Goal: Task Accomplishment & Management: Use online tool/utility

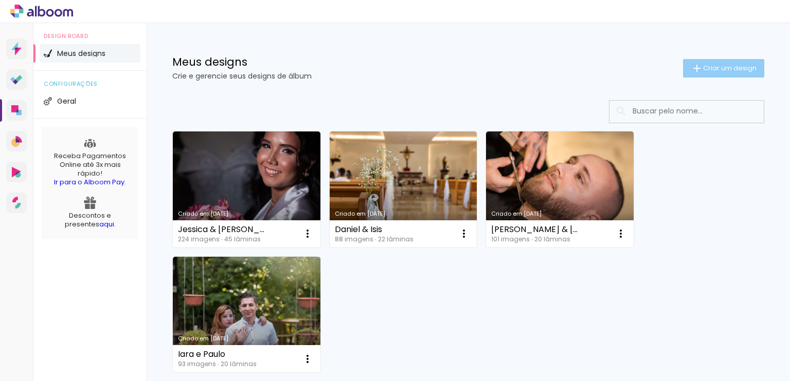
click at [720, 69] on span "Criar um design" at bounding box center [729, 68] width 53 height 7
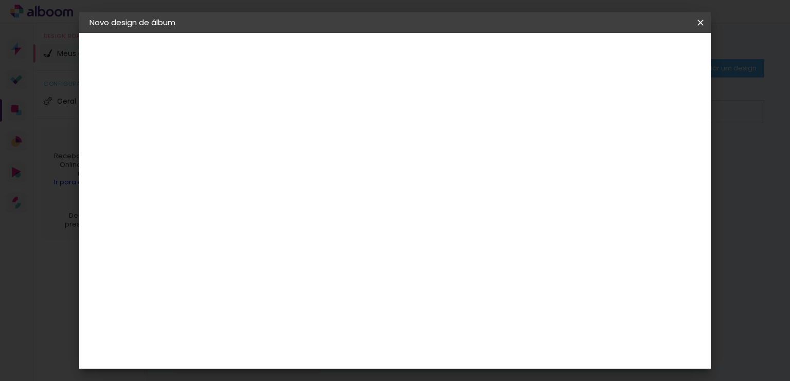
click at [258, 139] on input at bounding box center [258, 138] width 0 height 16
type input "teste"
type paper-input "teste"
type input "t"
type input "Teste"
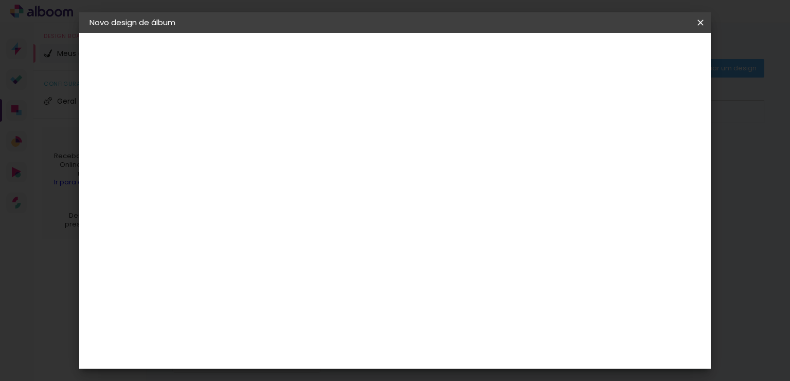
type paper-input "Teste"
click at [363, 59] on paper-button "Avançar" at bounding box center [338, 54] width 50 height 17
click at [0, 0] on slot "Tamanho Livre" at bounding box center [0, 0] width 0 height 0
click at [0, 0] on slot "Avançar" at bounding box center [0, 0] width 0 height 0
click at [239, 112] on input "2" at bounding box center [250, 118] width 35 height 13
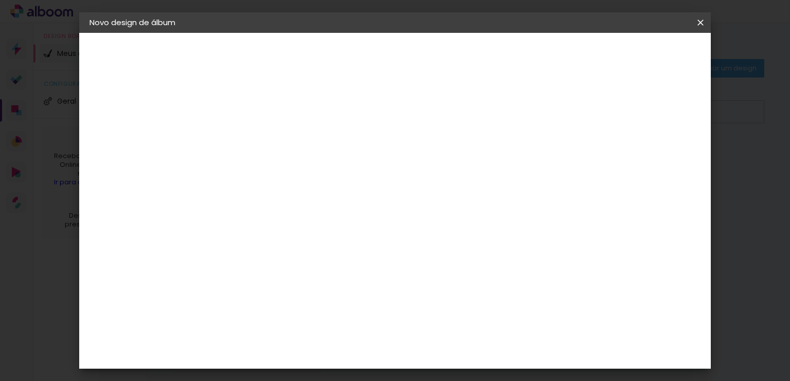
click at [358, 160] on span "30" at bounding box center [360, 160] width 17 height 15
click at [365, 158] on span "30" at bounding box center [360, 160] width 17 height 15
click at [232, 185] on input "30" at bounding box center [225, 186] width 27 height 15
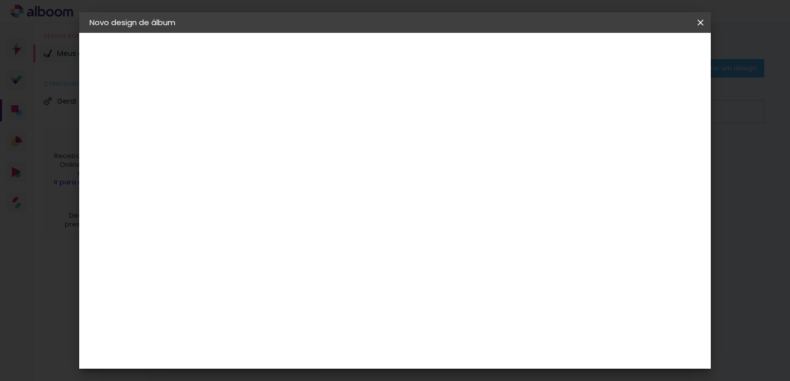
click at [232, 185] on input "30" at bounding box center [225, 186] width 27 height 15
type input "75"
type paper-input "75"
click at [428, 161] on span "cm" at bounding box center [423, 161] width 12 height 15
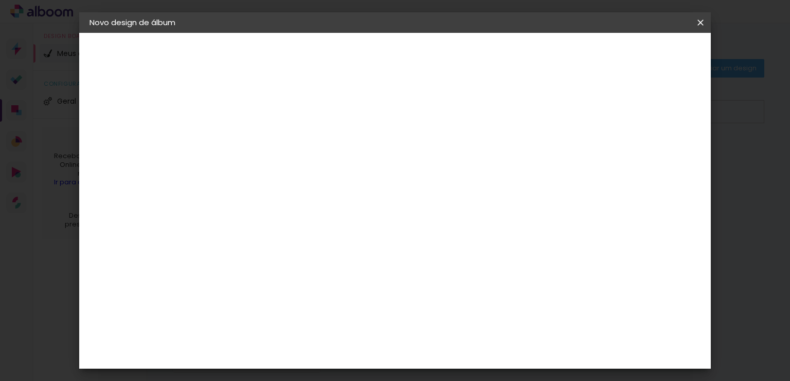
click at [414, 157] on div at bounding box center [381, 202] width 67 height 100
type input "6"
type paper-input "6"
click at [559, 149] on input "6" at bounding box center [552, 155] width 19 height 15
type input "7"
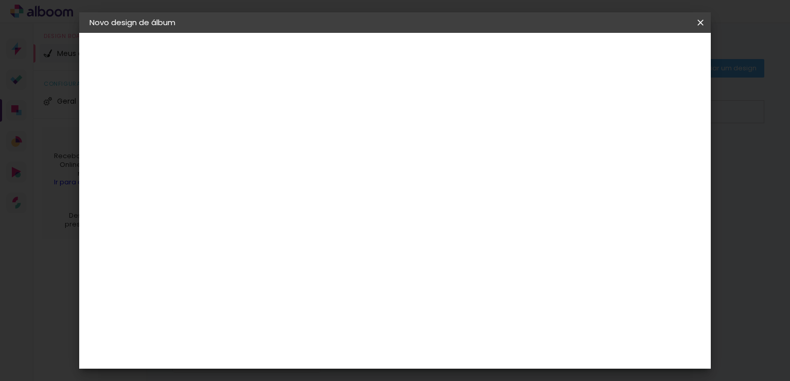
type paper-input "7"
click at [559, 149] on input "7" at bounding box center [552, 155] width 19 height 15
type input "6"
type paper-input "6"
click at [557, 156] on input "6" at bounding box center [551, 155] width 19 height 15
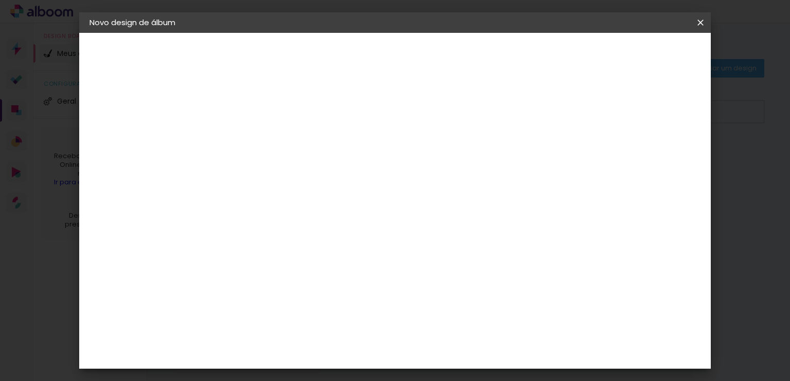
type input "5"
type paper-input "5"
click at [557, 156] on input "5" at bounding box center [552, 155] width 19 height 15
type input "4"
type paper-input "4"
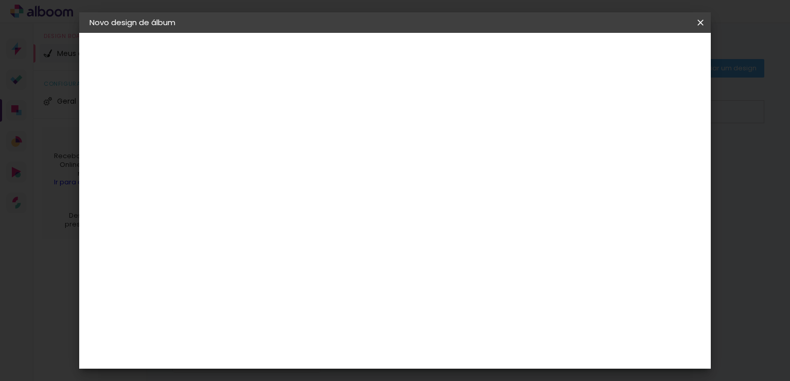
click at [557, 156] on input "4" at bounding box center [553, 155] width 19 height 15
type input "3"
type paper-input "3"
click at [557, 156] on input "3" at bounding box center [553, 155] width 19 height 15
type input "2"
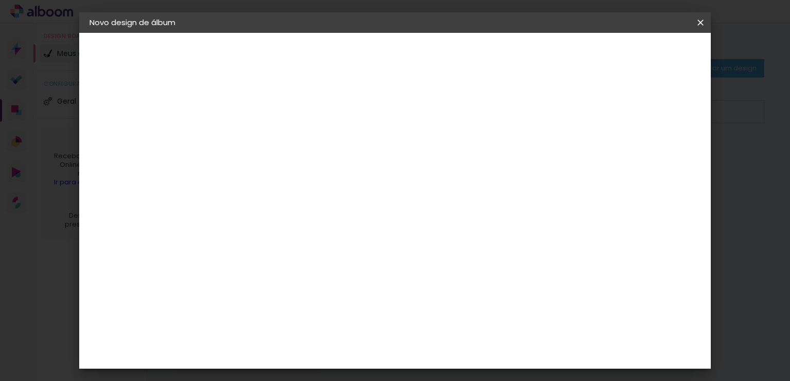
type paper-input "2"
click at [557, 156] on input "2" at bounding box center [554, 155] width 19 height 15
type input "1"
type paper-input "1"
click at [557, 156] on input "1" at bounding box center [554, 155] width 19 height 15
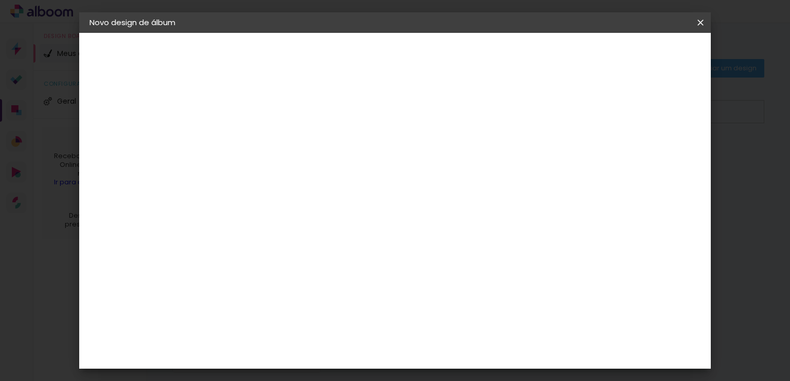
type input "0"
click at [557, 156] on input "0" at bounding box center [555, 155] width 19 height 15
click at [412, 162] on span "30" at bounding box center [408, 161] width 17 height 15
click at [407, 157] on span "30" at bounding box center [408, 161] width 17 height 15
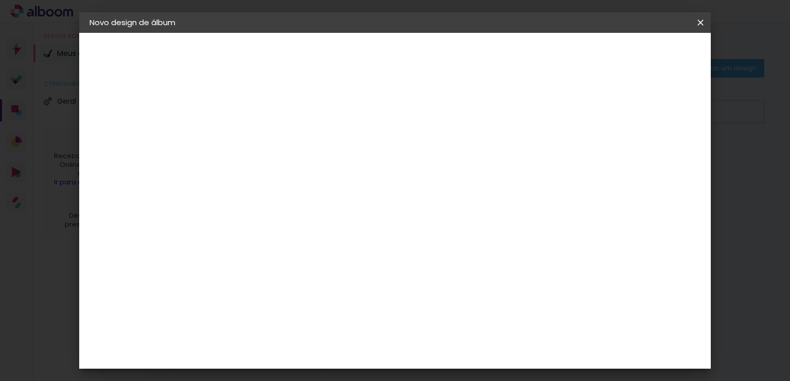
click at [407, 157] on span "30" at bounding box center [408, 161] width 17 height 15
click at [559, 158] on input "0" at bounding box center [556, 155] width 19 height 15
type input "1"
type paper-input "1"
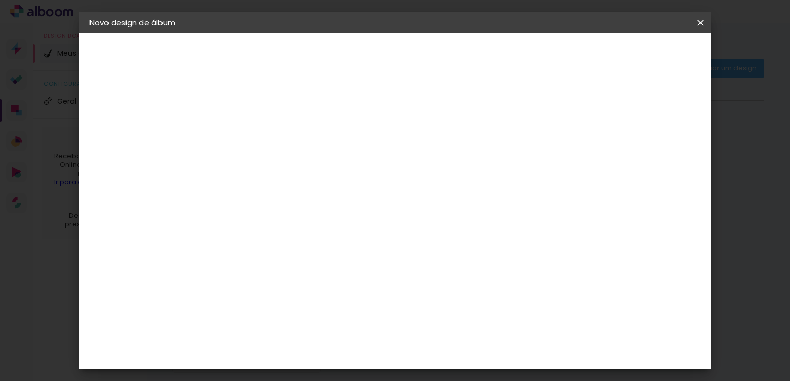
click at [559, 149] on input "1" at bounding box center [556, 155] width 19 height 15
type input "2"
type paper-input "2"
click at [559, 149] on input "2" at bounding box center [556, 155] width 19 height 15
type input "3"
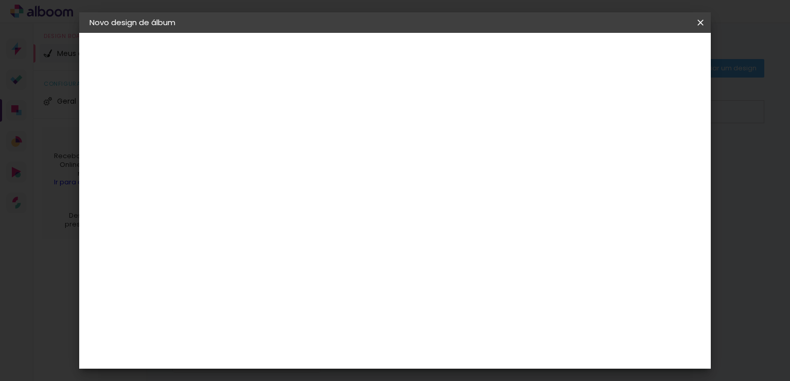
type paper-input "3"
click at [559, 149] on input "3" at bounding box center [554, 155] width 19 height 15
type input "4"
type paper-input "4"
click at [559, 149] on input "4" at bounding box center [553, 155] width 19 height 15
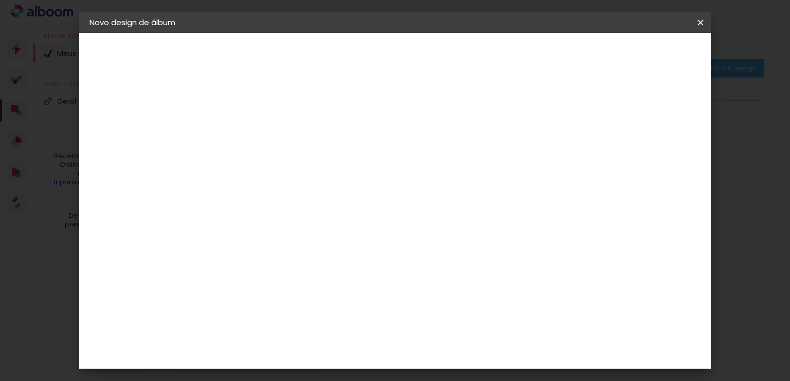
type input "5"
type paper-input "5"
click at [559, 149] on input "5" at bounding box center [553, 155] width 19 height 15
type input "67"
type paper-input "67"
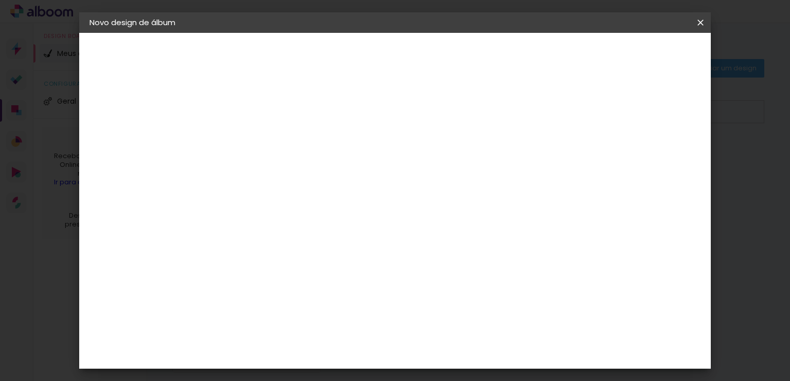
click at [527, 149] on input "67" at bounding box center [517, 155] width 19 height 15
type input "68"
type paper-input "68"
click at [524, 149] on input "68" at bounding box center [517, 155] width 19 height 15
type input "69"
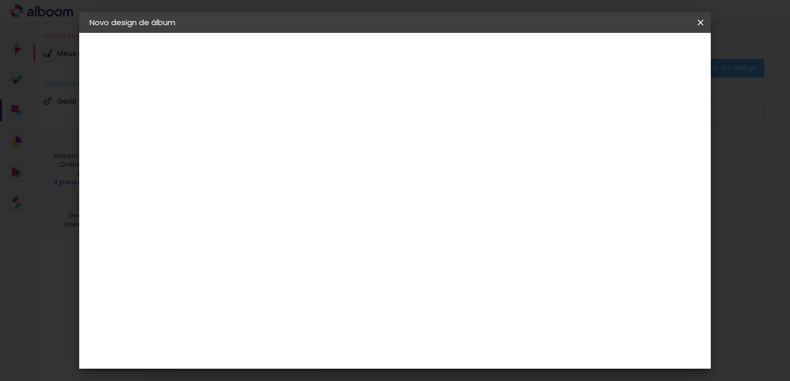
type paper-input "69"
click at [524, 149] on input "69" at bounding box center [517, 155] width 19 height 15
type input "70"
type paper-input "70"
click at [524, 149] on input "70" at bounding box center [517, 155] width 19 height 15
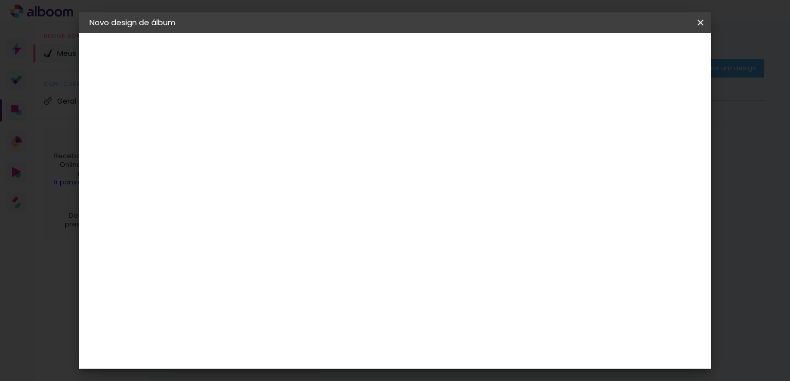
click at [0, 0] on slot "Voltar" at bounding box center [0, 0] width 0 height 0
click at [699, 18] on iron-icon at bounding box center [700, 22] width 12 height 10
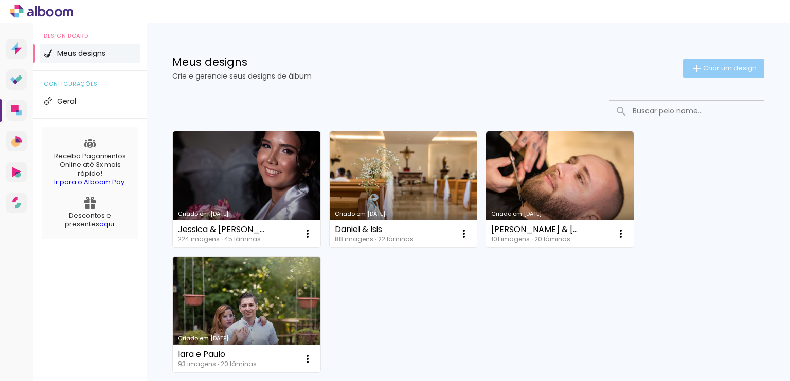
click at [714, 70] on span "Criar um design" at bounding box center [729, 68] width 53 height 7
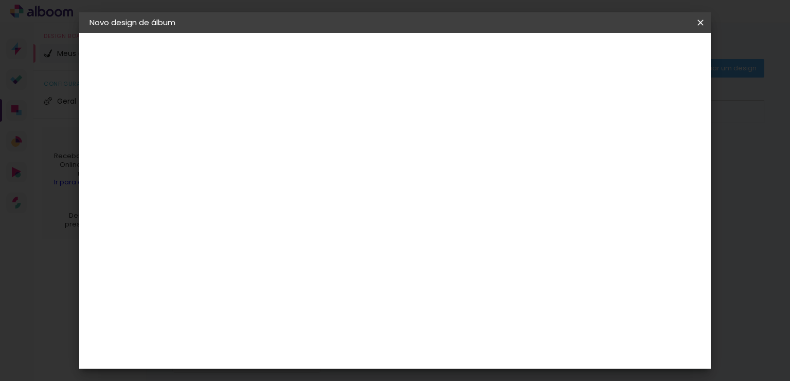
click at [261, 128] on paper-input-container "Título do álbum" at bounding box center [257, 138] width 7 height 26
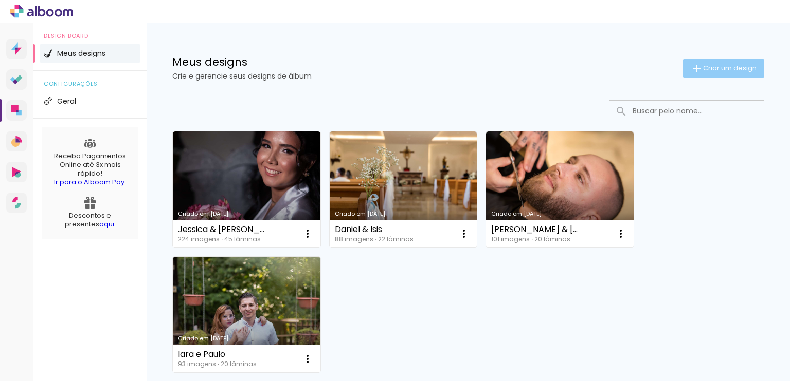
click at [705, 69] on span "Criar um design" at bounding box center [729, 68] width 53 height 7
click at [717, 67] on span "Criar um design" at bounding box center [729, 68] width 53 height 7
click at [719, 62] on paper-button "Criar um design" at bounding box center [723, 68] width 81 height 19
click at [690, 64] on iron-icon at bounding box center [696, 68] width 12 height 12
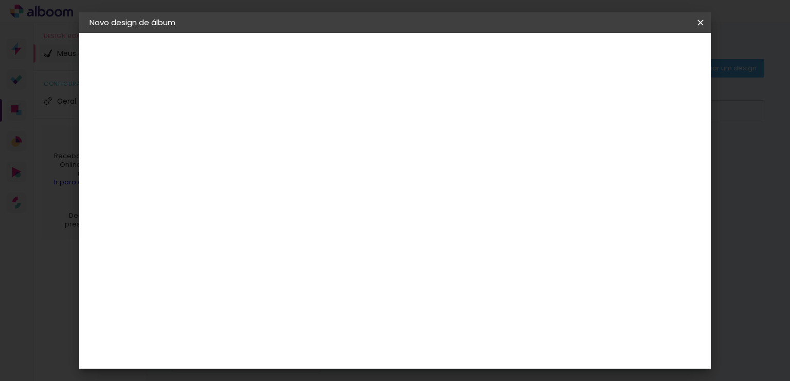
click at [261, 128] on paper-input-container "Título do álbum" at bounding box center [257, 138] width 7 height 26
type input "Teste"
type paper-input "Teste"
click at [302, 45] on header "Informações Dê um título ao seu álbum. Avançar" at bounding box center [257, 63] width 89 height 61
click at [0, 0] on slot "Avançar" at bounding box center [0, 0] width 0 height 0
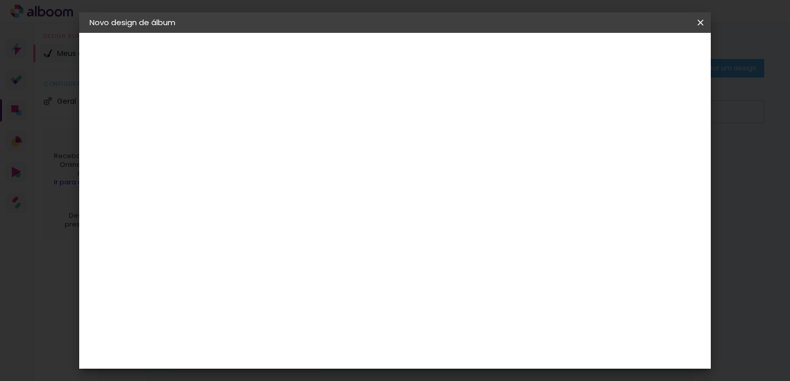
click at [0, 0] on slot "Tamanho Livre" at bounding box center [0, 0] width 0 height 0
click at [0, 0] on slot "Avançar" at bounding box center [0, 0] width 0 height 0
click at [365, 160] on span "30" at bounding box center [360, 160] width 17 height 15
click at [356, 159] on span "30" at bounding box center [360, 160] width 17 height 15
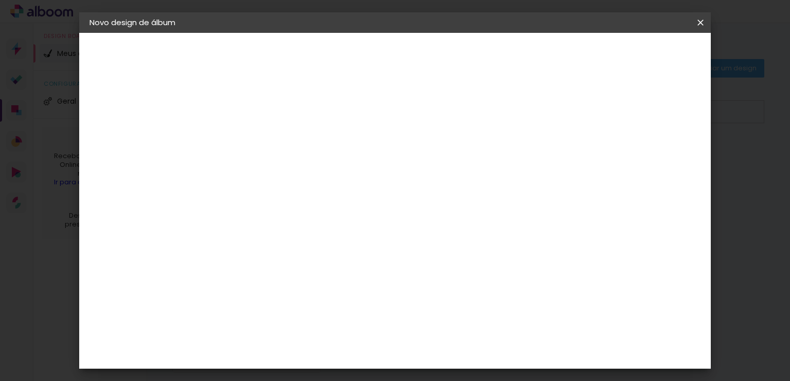
click at [356, 159] on span "30" at bounding box center [360, 160] width 17 height 15
click at [585, 116] on div at bounding box center [580, 118] width 9 height 9
type paper-checkbox "on"
click at [359, 159] on span "30" at bounding box center [360, 160] width 17 height 15
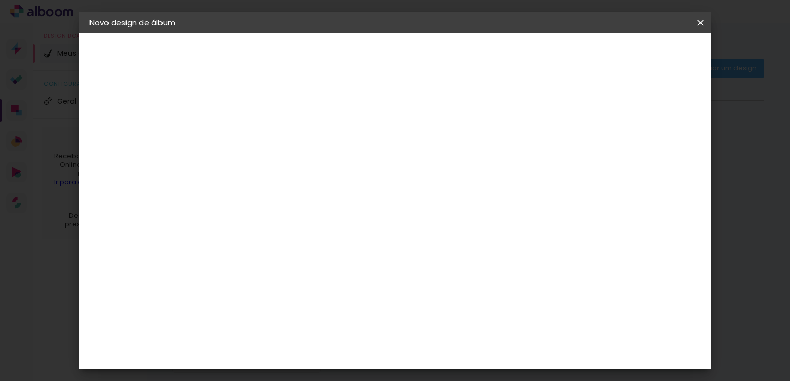
click at [233, 287] on input "30" at bounding box center [225, 282] width 27 height 15
click at [459, 312] on input "60" at bounding box center [452, 313] width 27 height 15
click at [231, 187] on input "30" at bounding box center [225, 186] width 27 height 15
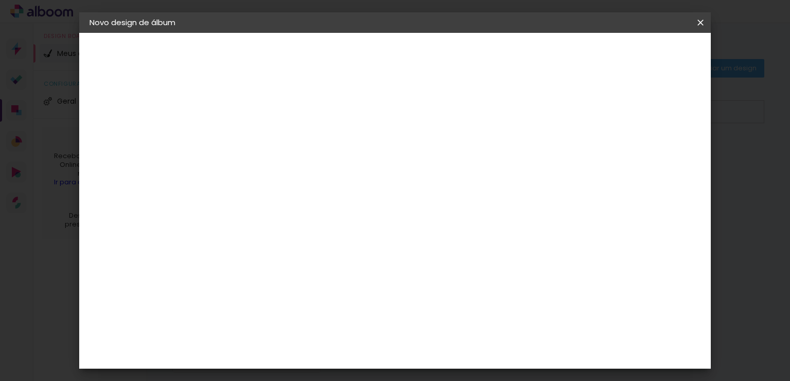
scroll to position [185, 0]
type input "75"
type paper-input "75"
click at [459, 351] on input "60" at bounding box center [452, 351] width 27 height 15
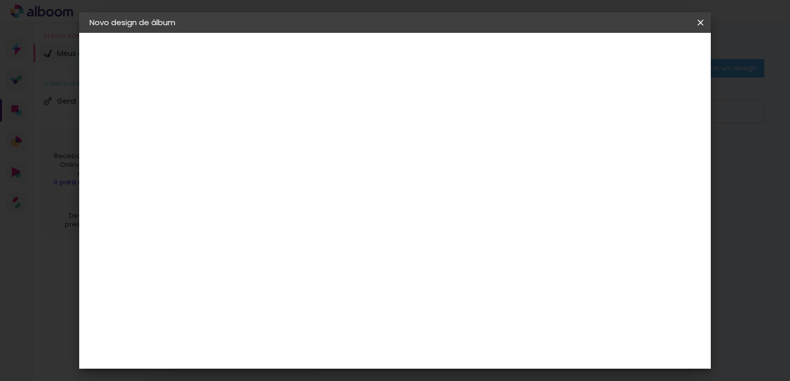
click at [463, 350] on input "20" at bounding box center [452, 354] width 27 height 15
type input "25"
type paper-input "25"
click at [366, 33] on div "mm Mostrar sangria 12.5 cm cm cm mm A maioria das encadernadoras sugere 5mm de …" at bounding box center [289, 33] width 153 height 0
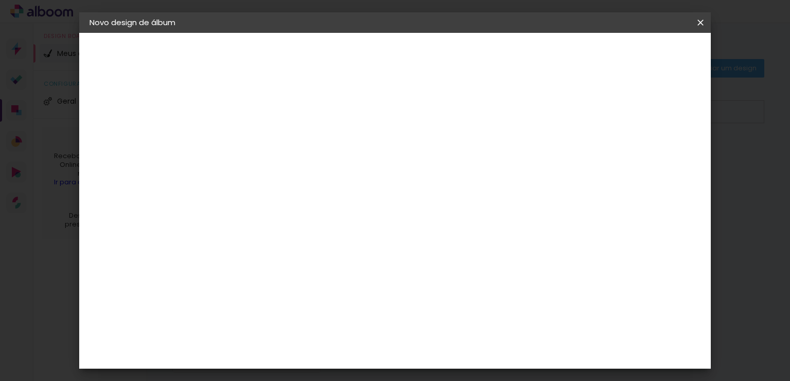
scroll to position [436, 0]
click at [444, 119] on span "12.5" at bounding box center [437, 126] width 24 height 15
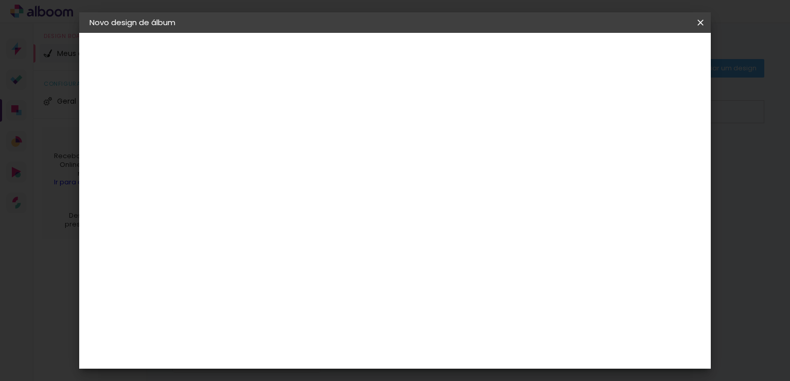
click at [459, 353] on input "25" at bounding box center [452, 354] width 27 height 15
click at [462, 349] on input "55" at bounding box center [452, 351] width 27 height 15
type input "50"
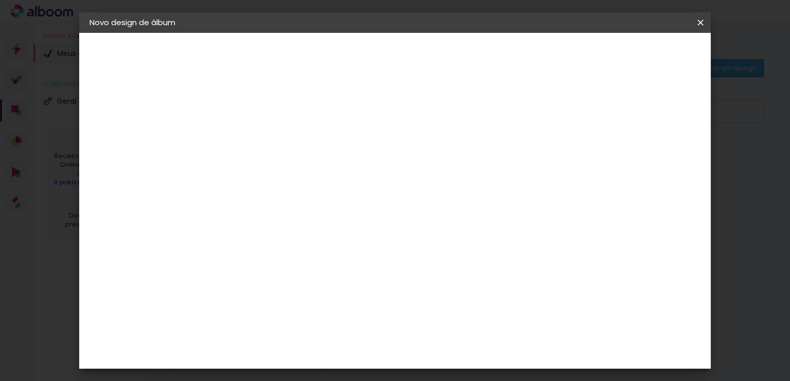
type paper-input "50"
click at [411, 53] on span "Iniciar design" at bounding box center [400, 58] width 24 height 14
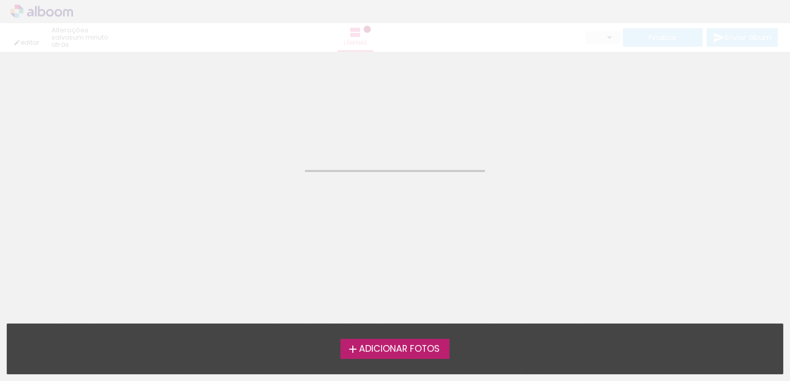
click at [418, 351] on span "Adicionar Fotos" at bounding box center [399, 349] width 81 height 9
click at [0, 0] on input "file" at bounding box center [0, 0] width 0 height 0
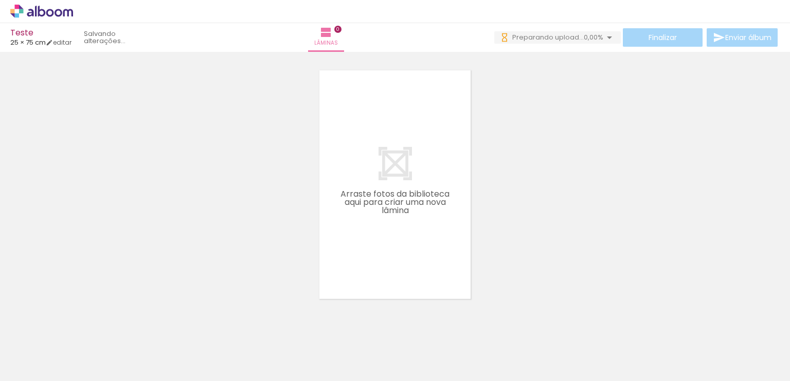
click at [408, 202] on quentale-layouter at bounding box center [395, 185] width 154 height 232
click at [104, 345] on div at bounding box center [103, 346] width 34 height 51
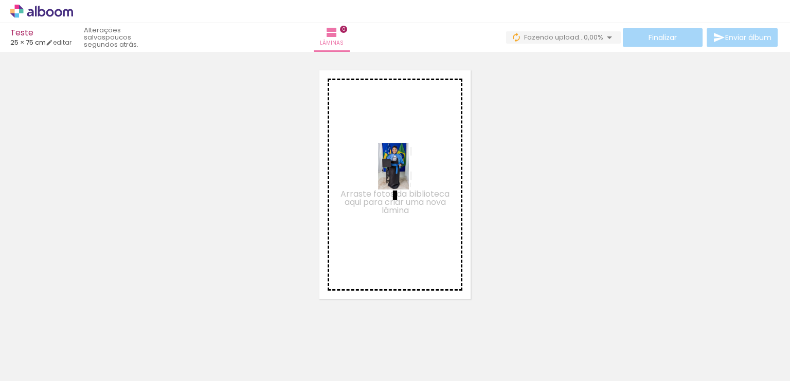
drag, startPoint x: 110, startPoint y: 341, endPoint x: 409, endPoint y: 174, distance: 342.0
click at [409, 174] on quentale-workspace at bounding box center [395, 190] width 790 height 381
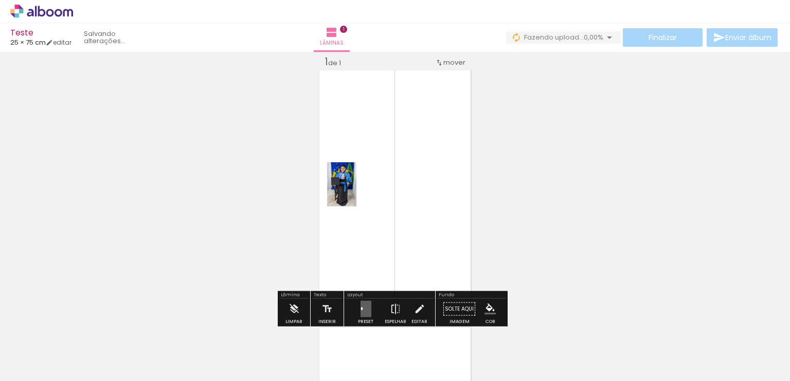
scroll to position [13, 0]
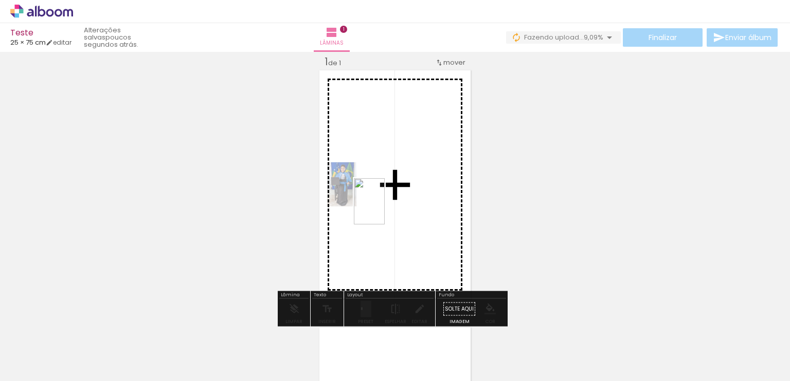
drag, startPoint x: 171, startPoint y: 351, endPoint x: 385, endPoint y: 209, distance: 256.4
click at [385, 209] on quentale-workspace at bounding box center [395, 190] width 790 height 381
drag, startPoint x: 276, startPoint y: 302, endPoint x: 377, endPoint y: 205, distance: 140.4
click at [377, 205] on quentale-workspace at bounding box center [395, 190] width 790 height 381
drag, startPoint x: 302, startPoint y: 342, endPoint x: 436, endPoint y: 223, distance: 179.9
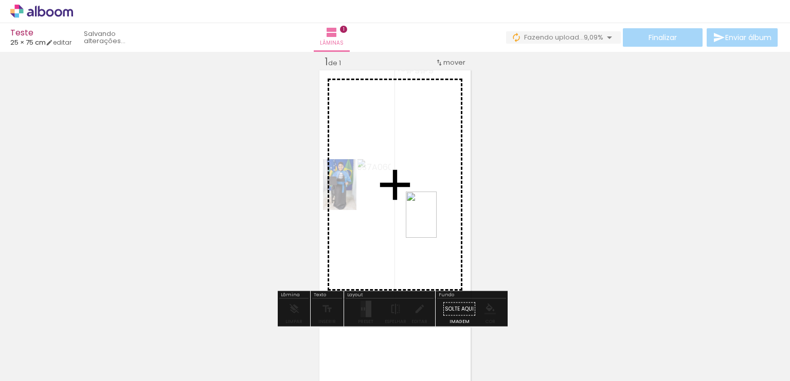
click at [436, 223] on quentale-workspace at bounding box center [395, 190] width 790 height 381
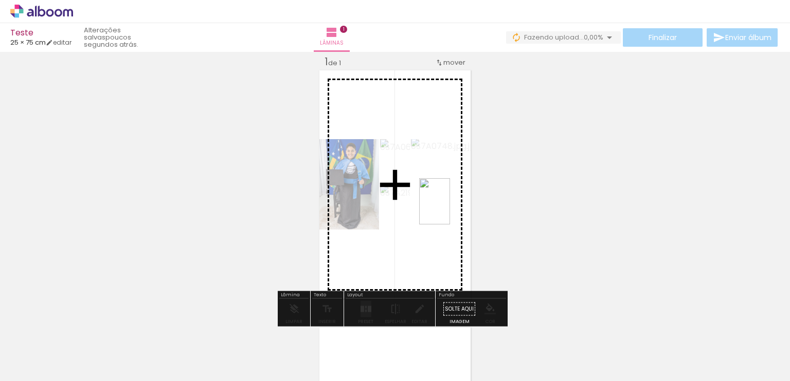
drag, startPoint x: 371, startPoint y: 337, endPoint x: 450, endPoint y: 209, distance: 150.1
click at [450, 209] on quentale-workspace at bounding box center [395, 190] width 790 height 381
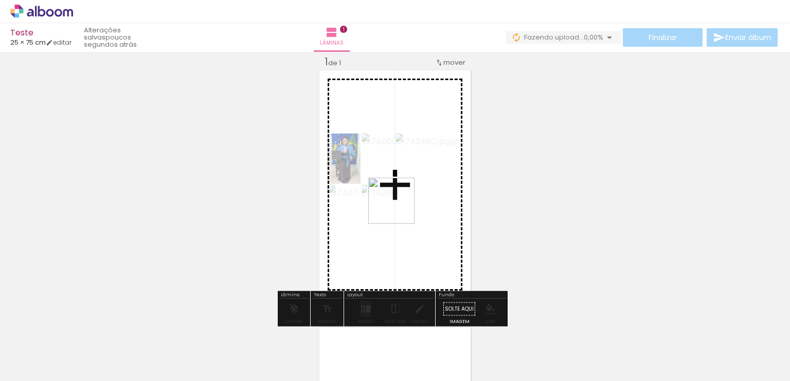
drag, startPoint x: 399, startPoint y: 349, endPoint x: 399, endPoint y: 209, distance: 140.4
click at [399, 209] on quentale-workspace at bounding box center [395, 190] width 790 height 381
drag, startPoint x: 458, startPoint y: 348, endPoint x: 411, endPoint y: 204, distance: 150.7
click at [411, 204] on quentale-workspace at bounding box center [395, 190] width 790 height 381
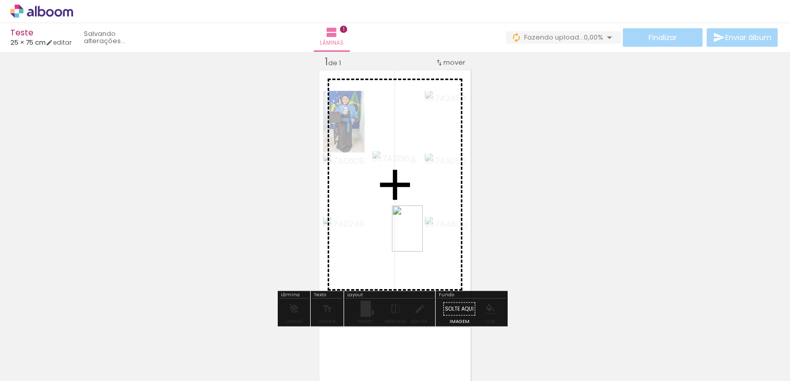
drag, startPoint x: 510, startPoint y: 341, endPoint x: 423, endPoint y: 236, distance: 136.1
click at [423, 236] on quentale-workspace at bounding box center [395, 190] width 790 height 381
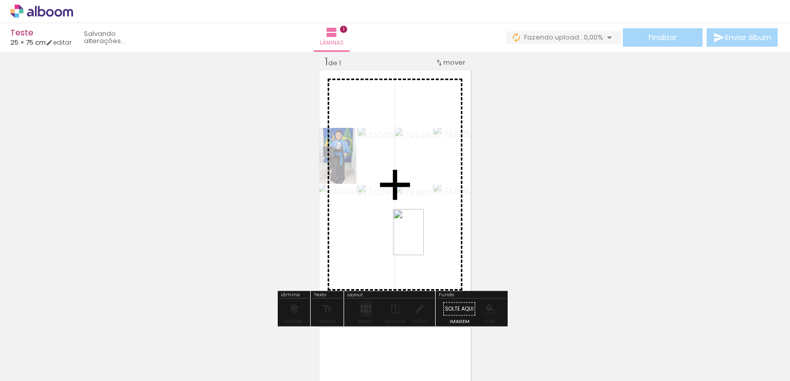
drag, startPoint x: 570, startPoint y: 344, endPoint x: 424, endPoint y: 240, distance: 179.2
click at [424, 240] on quentale-workspace at bounding box center [395, 190] width 790 height 381
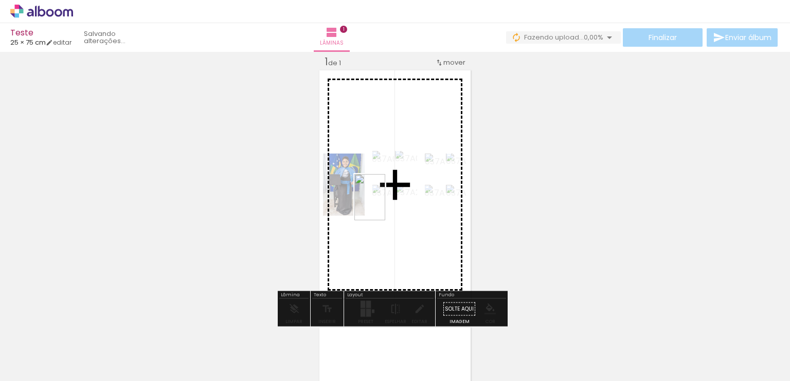
drag, startPoint x: 621, startPoint y: 357, endPoint x: 385, endPoint y: 205, distance: 280.5
click at [385, 205] on quentale-workspace at bounding box center [395, 190] width 790 height 381
drag, startPoint x: 678, startPoint y: 349, endPoint x: 405, endPoint y: 239, distance: 294.8
click at [405, 239] on quentale-workspace at bounding box center [395, 190] width 790 height 381
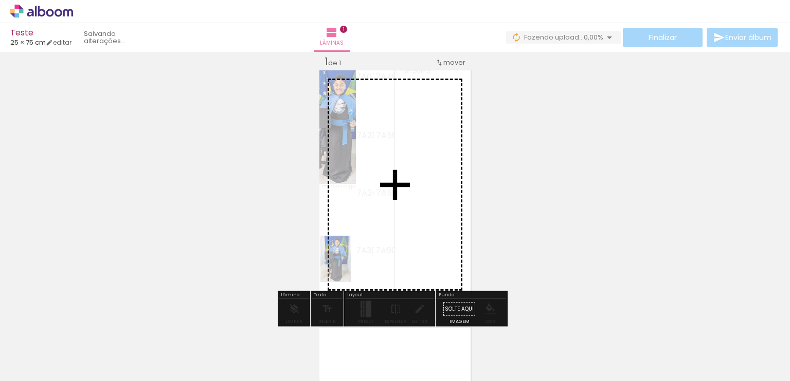
drag, startPoint x: 92, startPoint y: 348, endPoint x: 351, endPoint y: 267, distance: 271.9
click at [351, 267] on quentale-workspace at bounding box center [395, 190] width 790 height 381
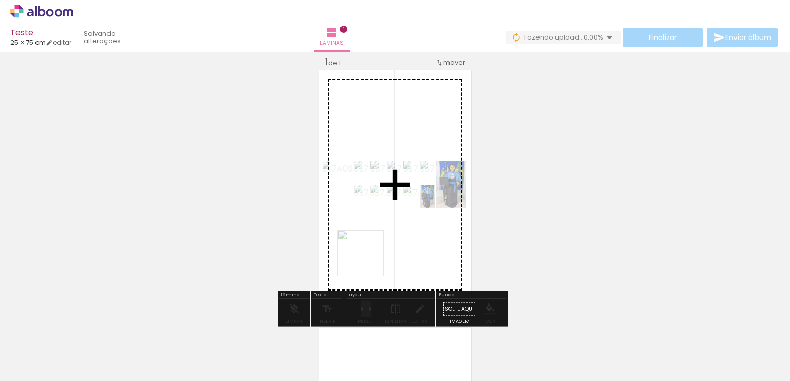
drag, startPoint x: 220, startPoint y: 351, endPoint x: 399, endPoint y: 241, distance: 210.5
click at [399, 241] on quentale-workspace at bounding box center [395, 190] width 790 height 381
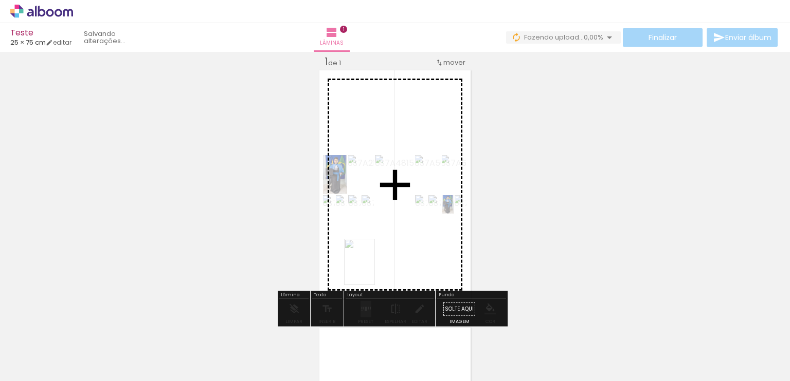
drag, startPoint x: 284, startPoint y: 353, endPoint x: 375, endPoint y: 270, distance: 122.6
click at [375, 270] on quentale-workspace at bounding box center [395, 190] width 790 height 381
